Goal: Navigation & Orientation: Go to known website

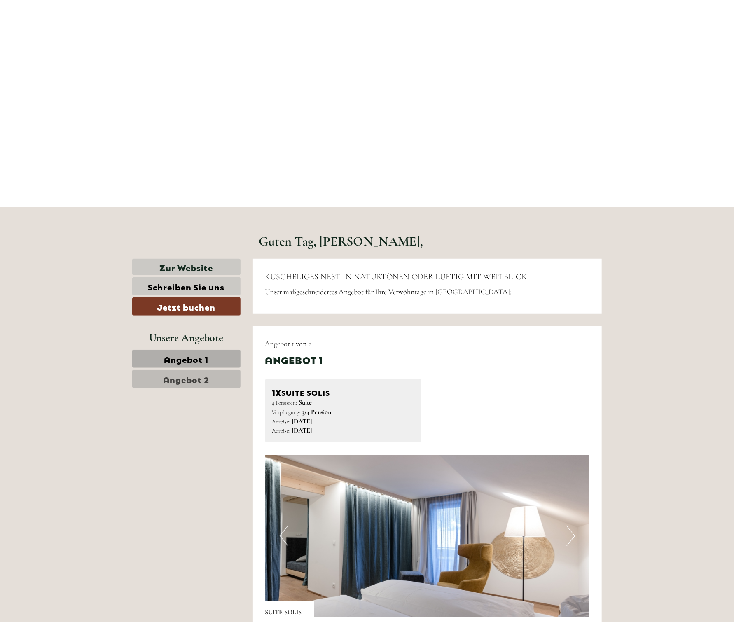
scroll to position [124, 0]
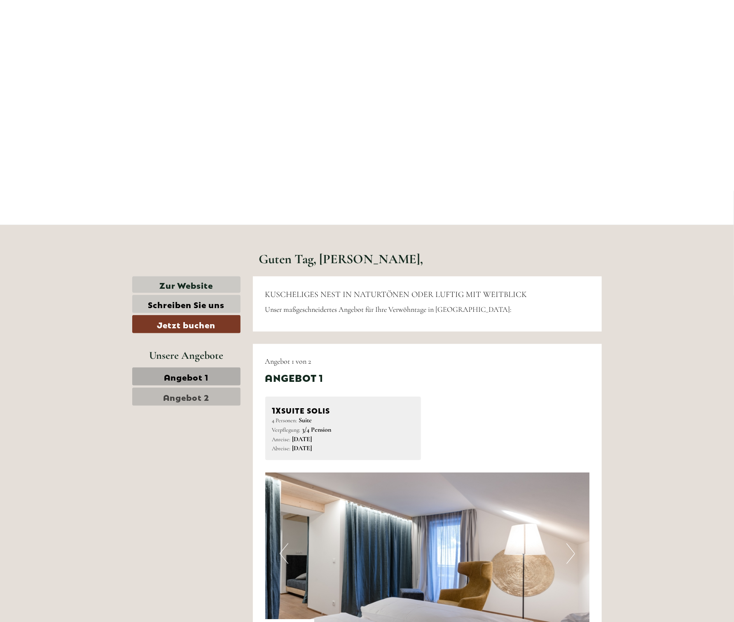
click at [179, 378] on span "Angebot 1" at bounding box center [186, 377] width 45 height 12
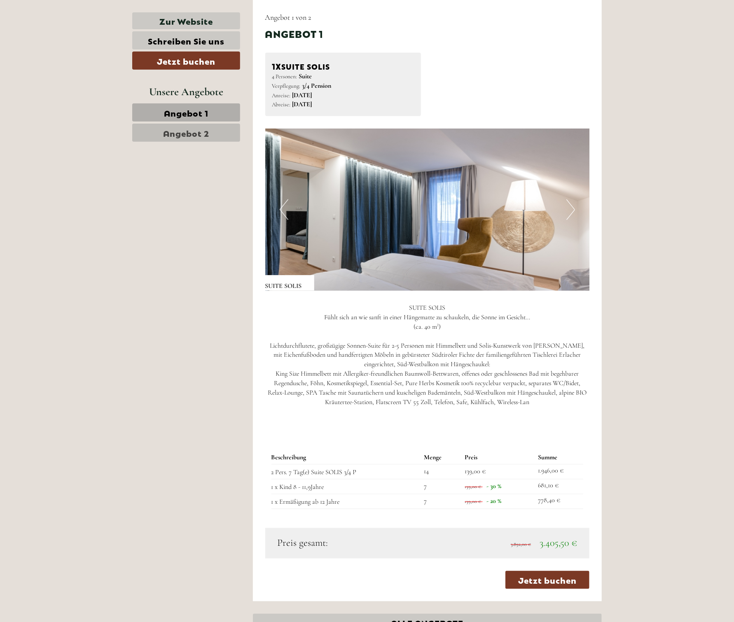
click at [171, 133] on span "Angebot 2" at bounding box center [186, 133] width 46 height 12
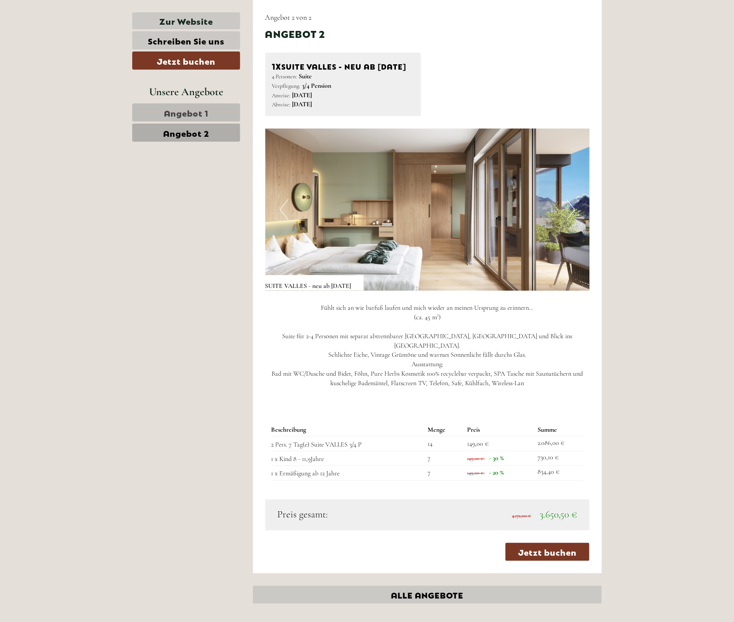
click at [176, 115] on span "Angebot 1" at bounding box center [186, 113] width 45 height 12
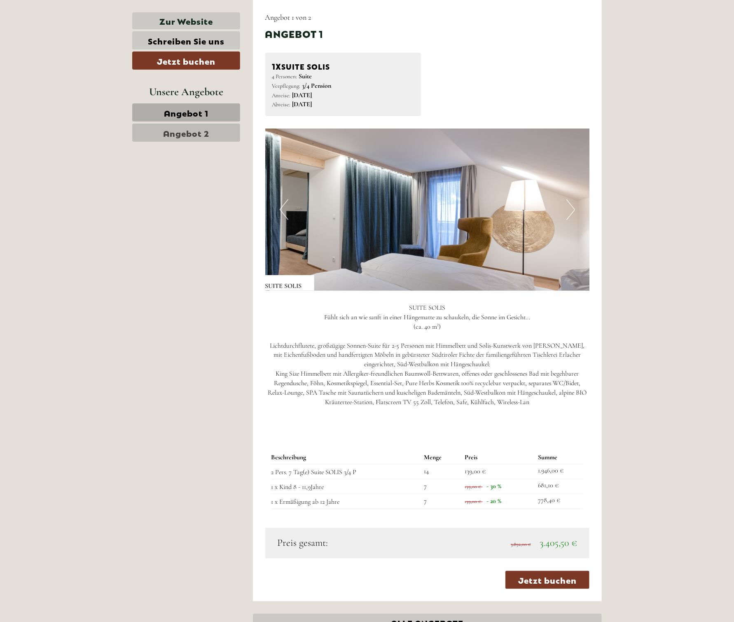
click at [171, 128] on span "Angebot 2" at bounding box center [186, 133] width 46 height 12
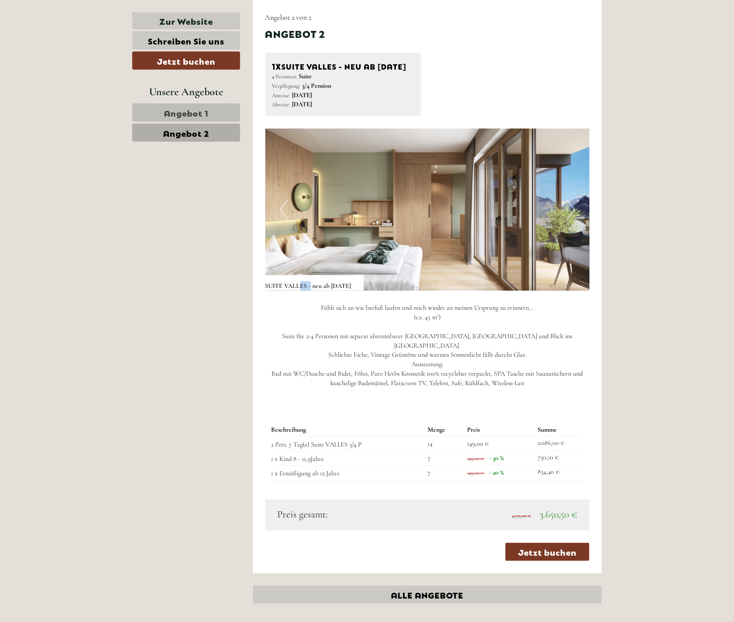
drag, startPoint x: 300, startPoint y: 298, endPoint x: 312, endPoint y: 298, distance: 11.5
click at [312, 291] on div "SUITE VALLES - neu ab [DATE]" at bounding box center [314, 283] width 98 height 16
drag, startPoint x: 312, startPoint y: 298, endPoint x: 310, endPoint y: 305, distance: 7.2
click at [310, 305] on div "Fühlt sich an wie barfuß laufen und mich wieder an meinen Ursprung zu erinnern……" at bounding box center [427, 348] width 325 height 114
drag, startPoint x: 331, startPoint y: 320, endPoint x: 339, endPoint y: 320, distance: 8.3
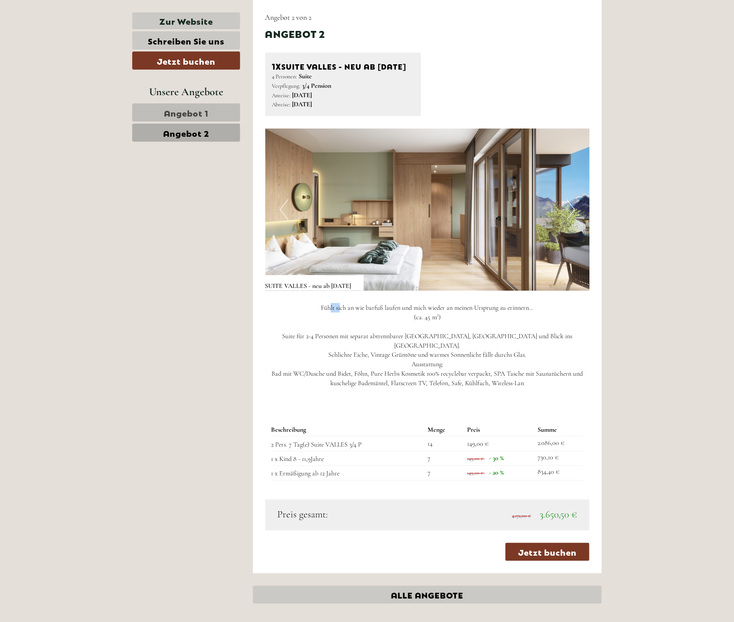
click at [339, 320] on p "Fühlt sich an wie barfuß laufen und mich wieder an meinen Ursprung zu erinnern……" at bounding box center [427, 345] width 325 height 85
drag, startPoint x: 339, startPoint y: 320, endPoint x: 344, endPoint y: 345, distance: 25.5
click at [344, 345] on p "Fühlt sich an wie barfuß laufen und mich wieder an meinen Ursprung zu erinnern……" at bounding box center [427, 345] width 325 height 85
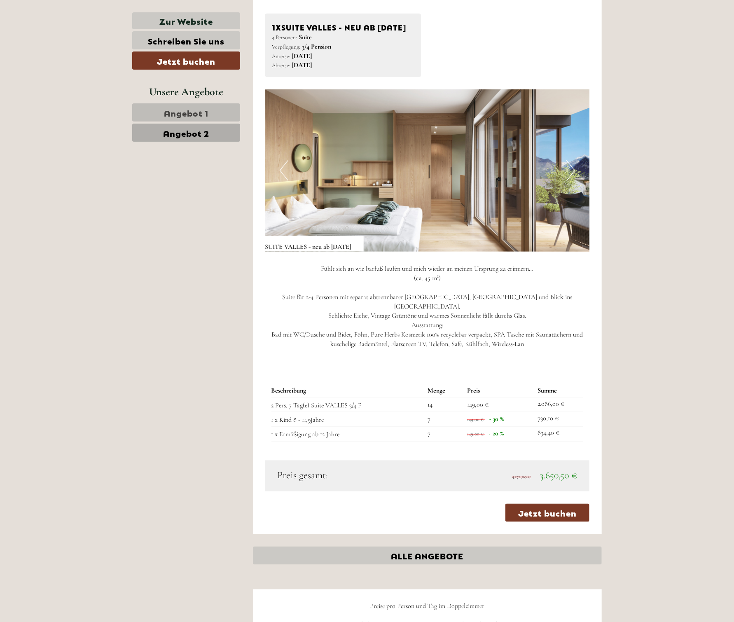
scroll to position [509, 0]
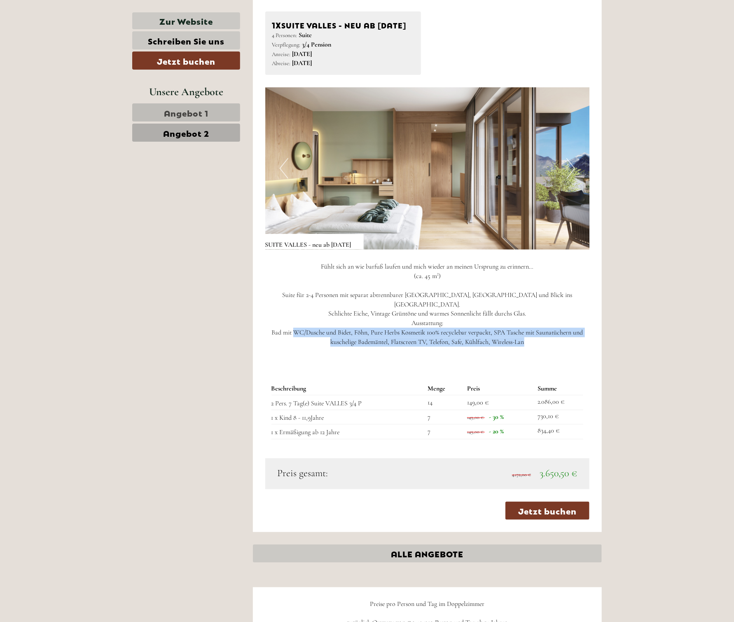
drag, startPoint x: 300, startPoint y: 331, endPoint x: 562, endPoint y: 348, distance: 262.7
click at [562, 348] on div "Fühlt sich an wie barfuß laufen und mich wieder an meinen Ursprung zu erinnern……" at bounding box center [427, 307] width 325 height 114
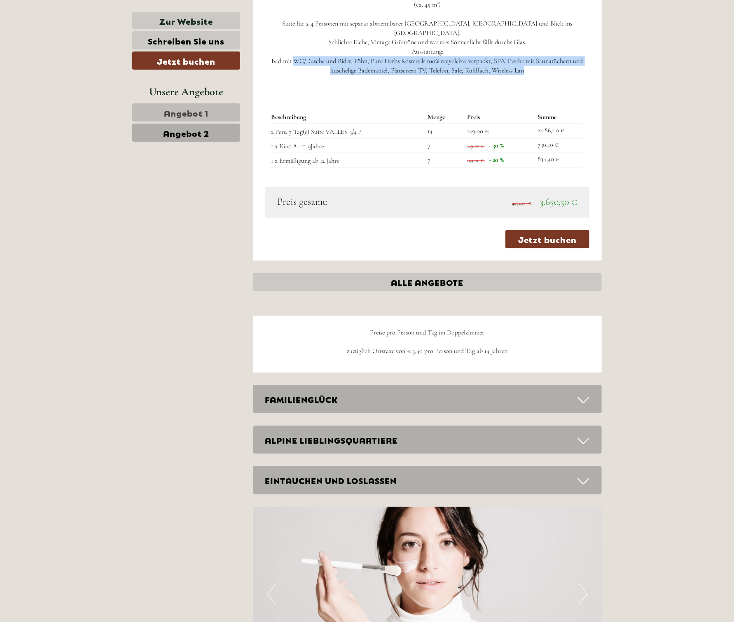
scroll to position [839, 0]
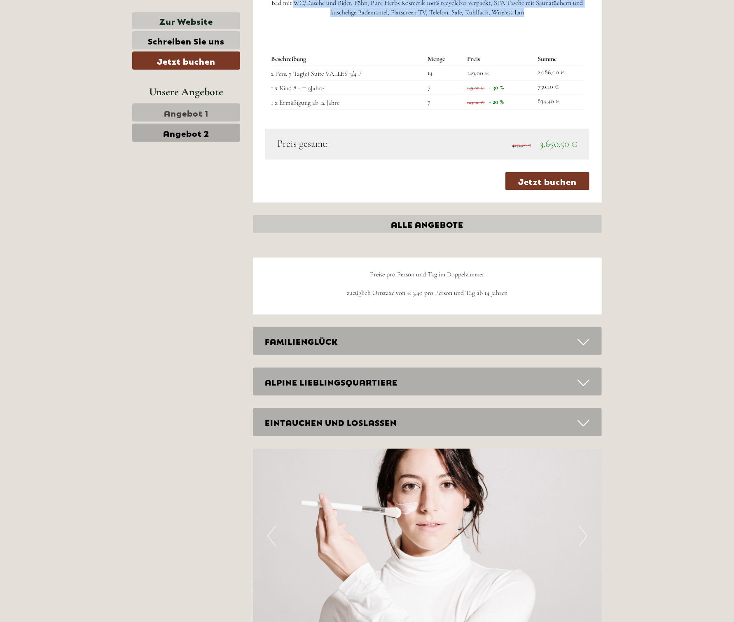
click at [544, 342] on div "FAMILIENGLÜCK" at bounding box center [427, 341] width 349 height 28
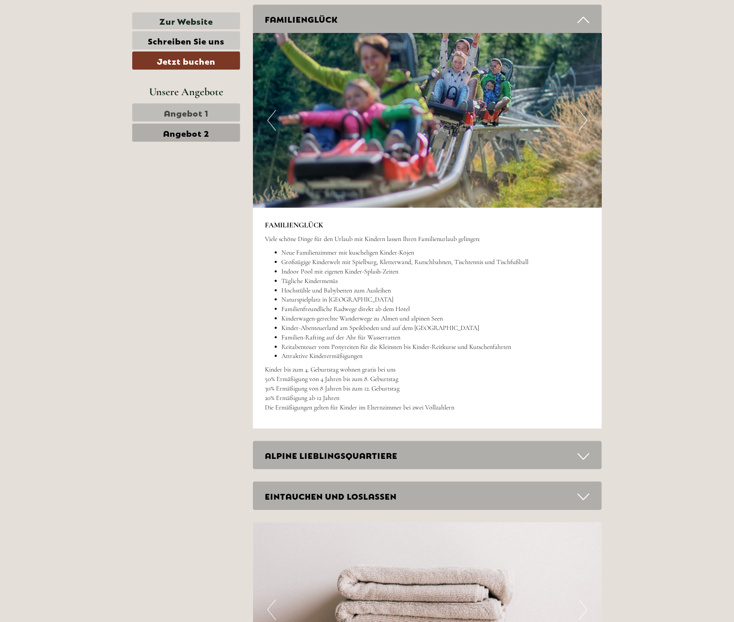
scroll to position [1168, 0]
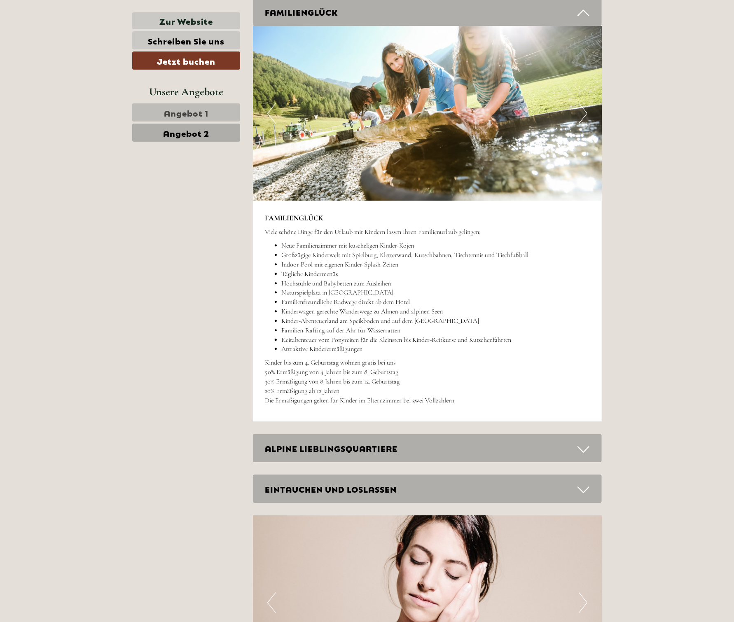
click at [345, 453] on div "ALPINE LIEBLINGSQUARTIERE" at bounding box center [427, 448] width 349 height 28
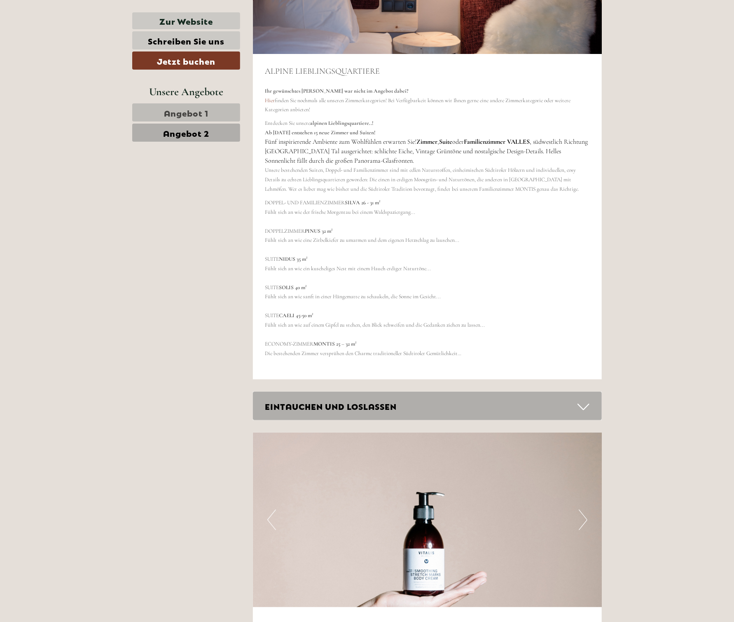
scroll to position [1787, 0]
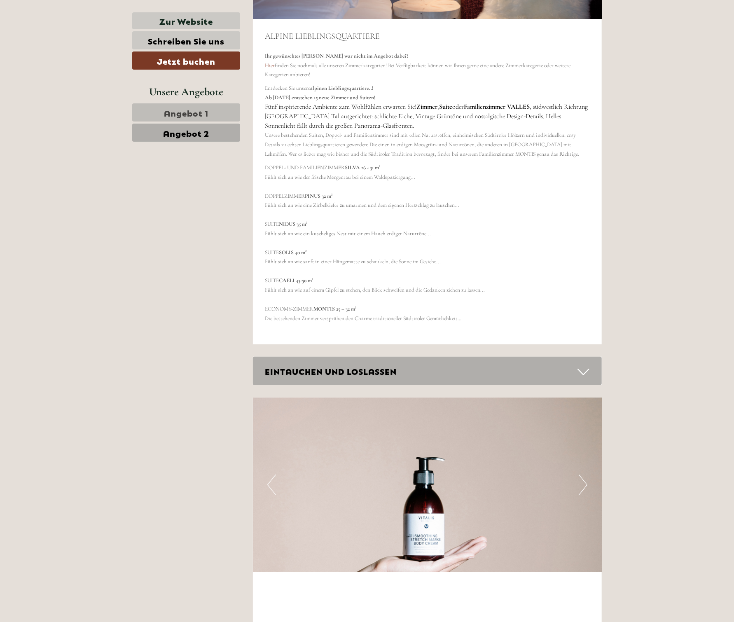
click at [317, 375] on div "EINTAUCHEN UND LOSLASSEN" at bounding box center [427, 371] width 349 height 28
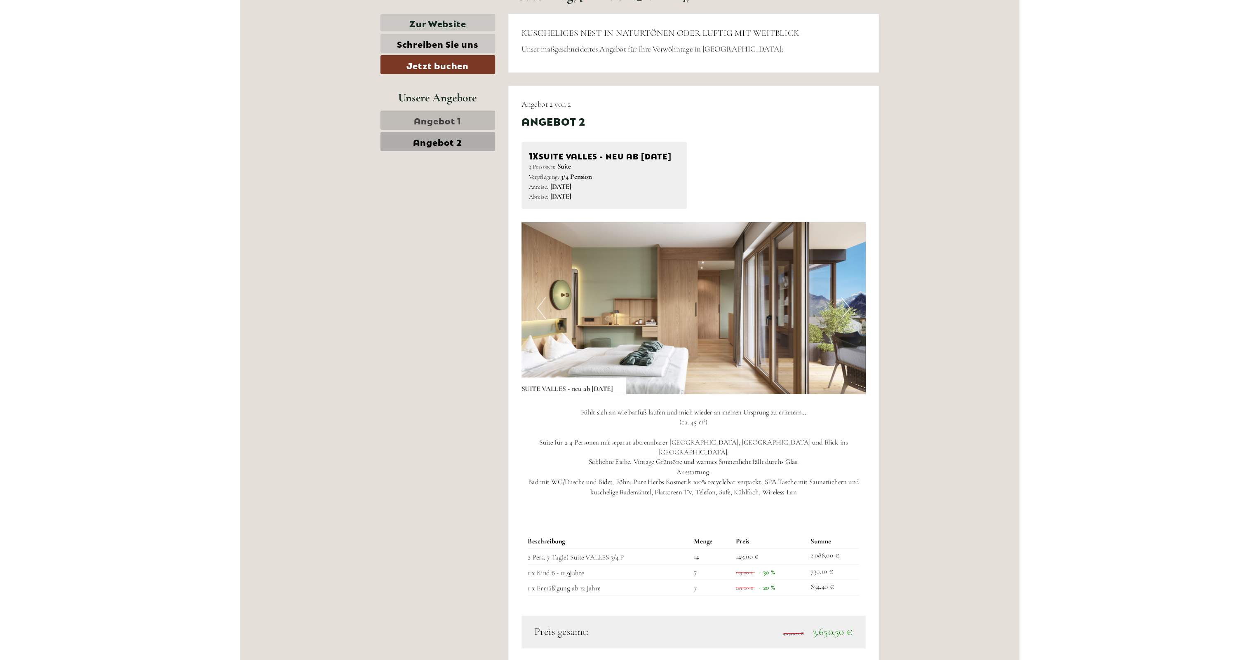
scroll to position [0, 0]
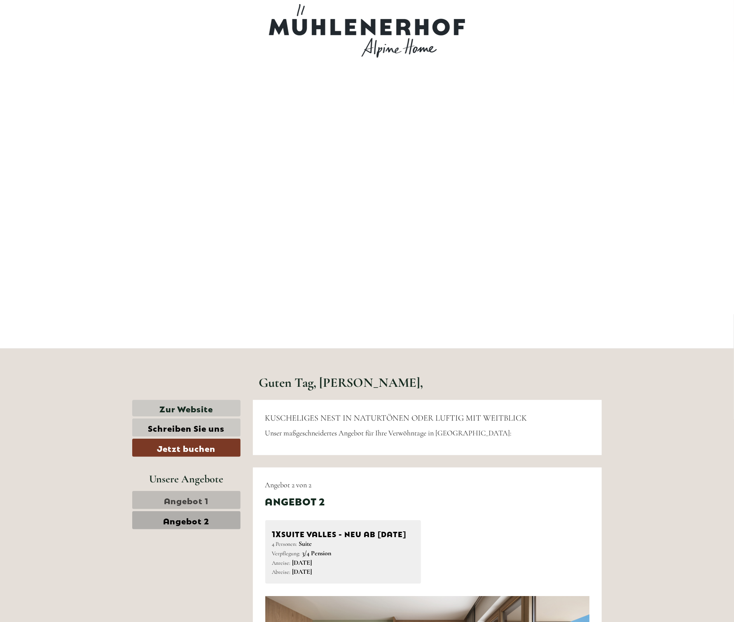
drag, startPoint x: 296, startPoint y: 28, endPoint x: 394, endPoint y: 33, distance: 97.8
click at [394, 33] on div at bounding box center [367, 31] width 462 height 54
click at [197, 409] on link "Zur Website" at bounding box center [186, 408] width 108 height 17
